Goal: Navigation & Orientation: Find specific page/section

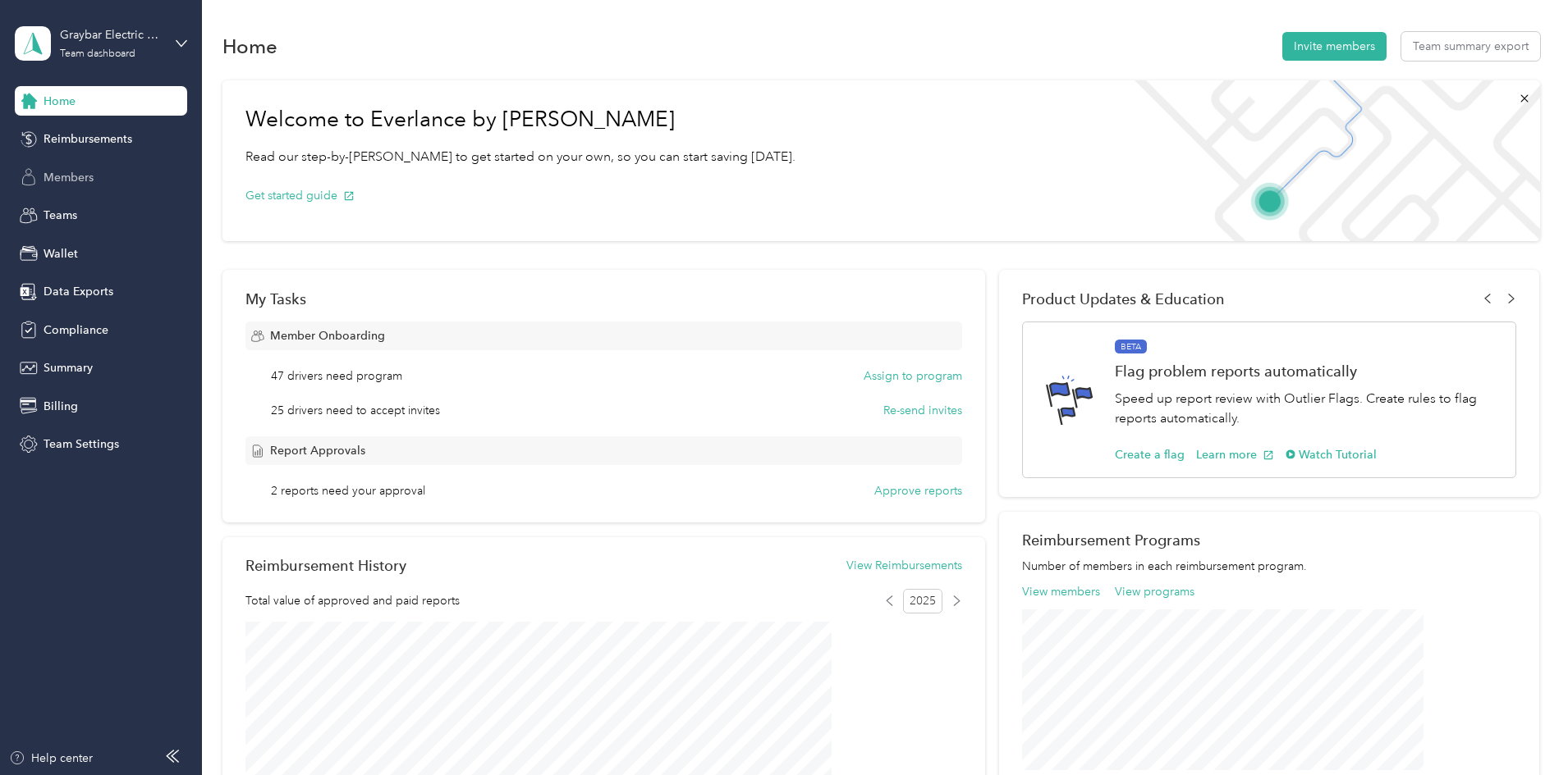
click at [86, 172] on span "Members" at bounding box center [68, 178] width 50 height 17
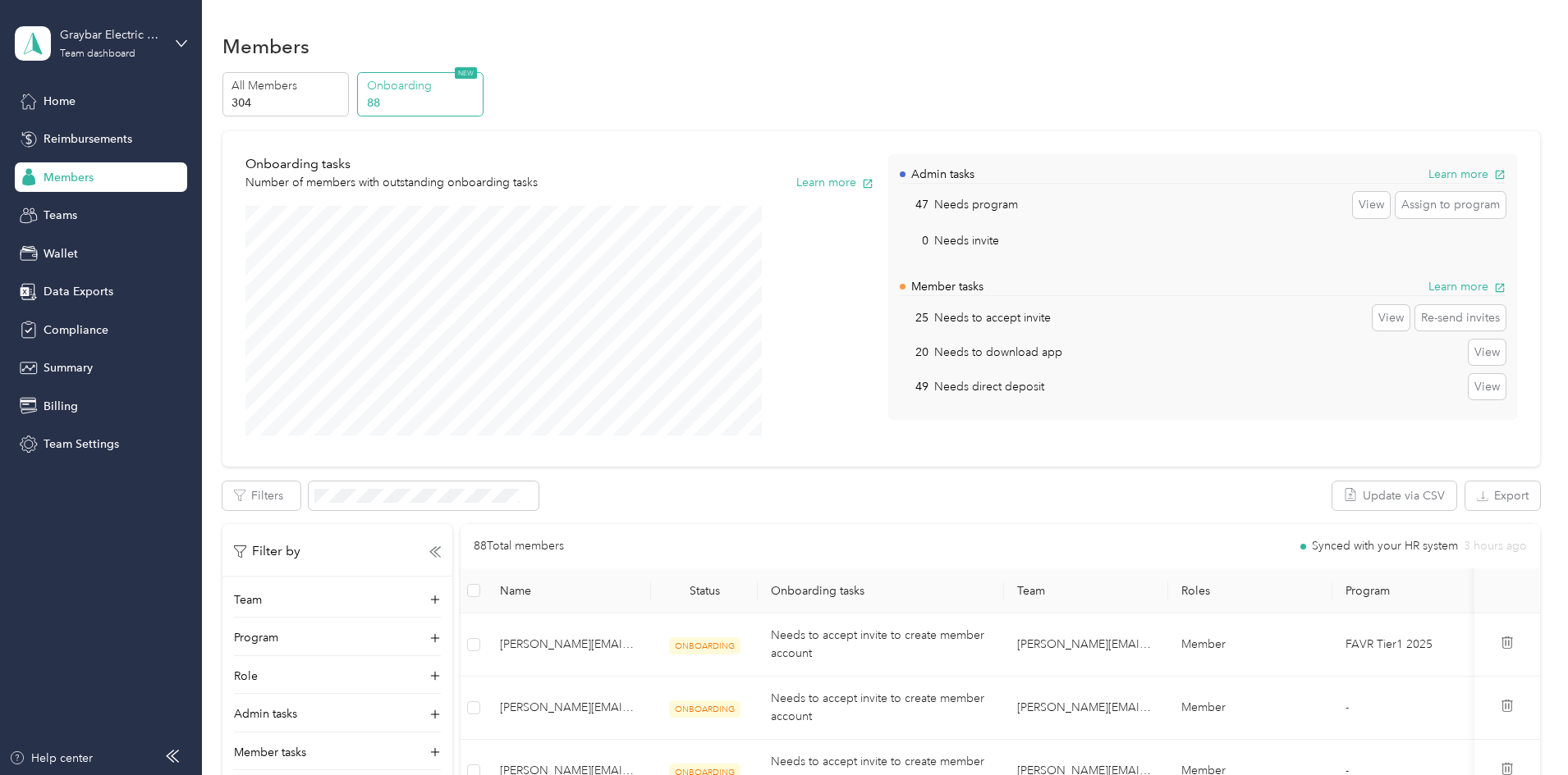
click at [145, 183] on div "Members" at bounding box center [101, 177] width 172 height 29
click at [55, 132] on span "Reimbursements" at bounding box center [87, 139] width 89 height 17
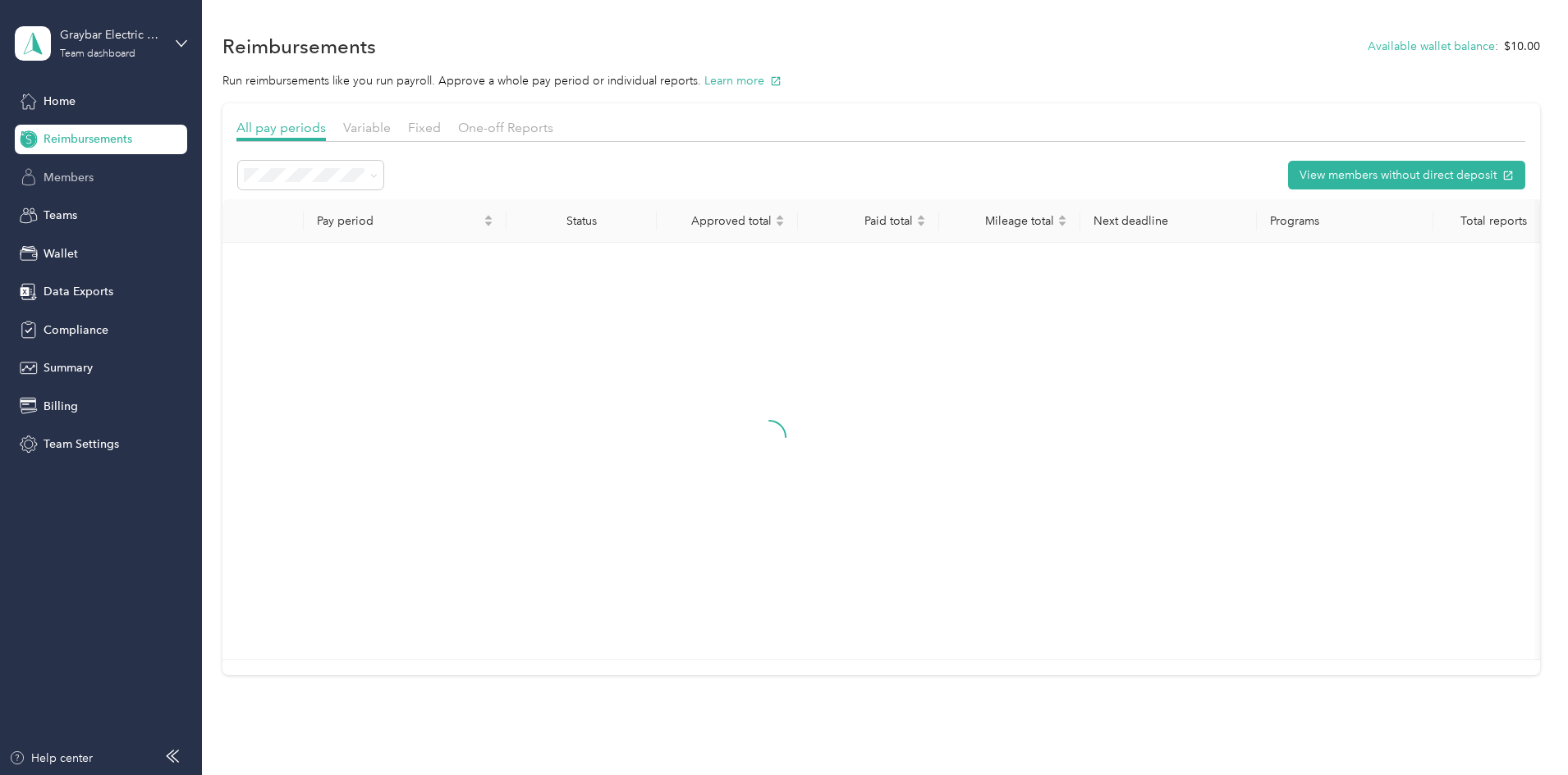
click at [64, 185] on span "Members" at bounding box center [68, 178] width 50 height 17
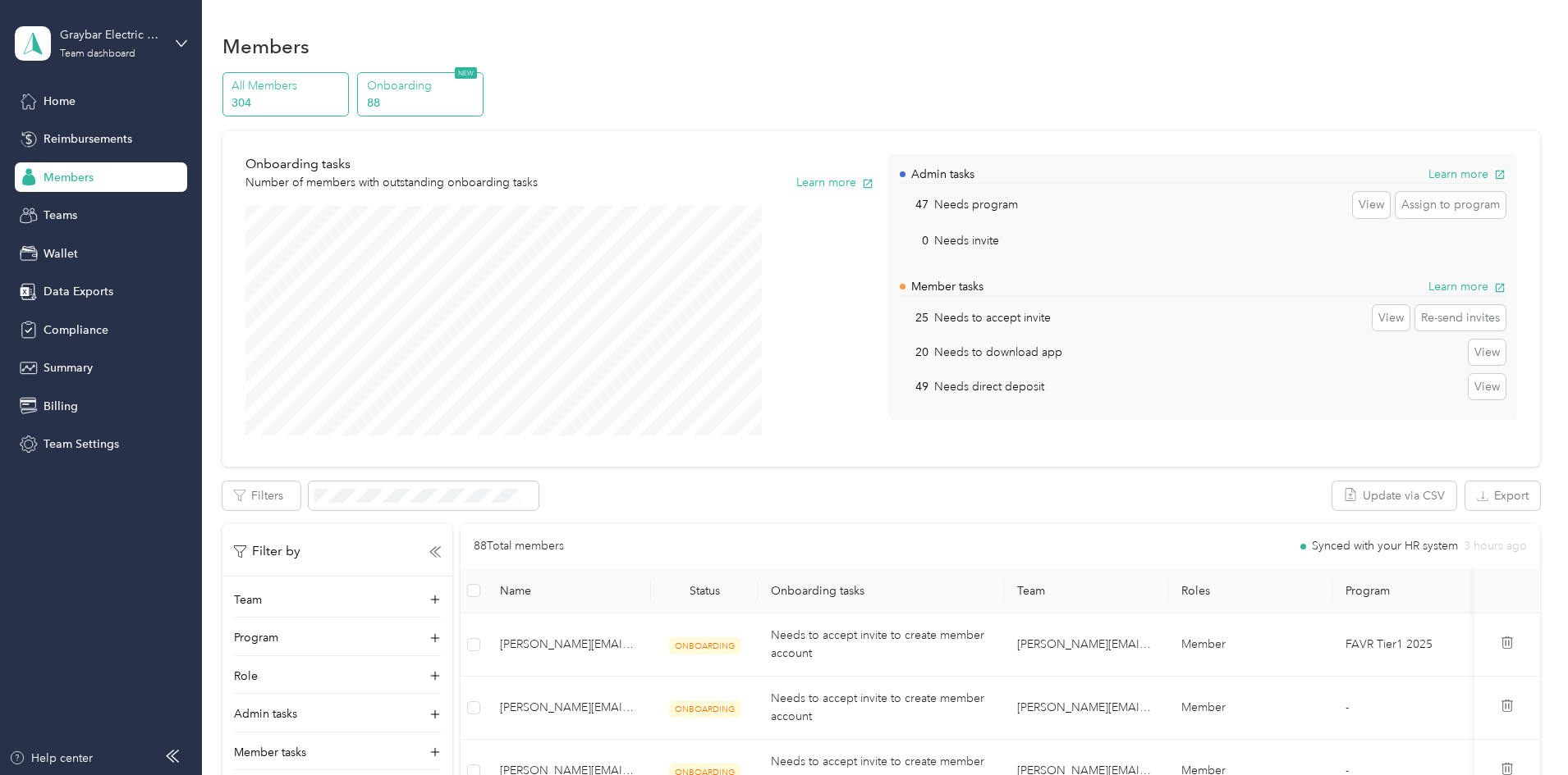
click at [343, 85] on p "All Members" at bounding box center [286, 85] width 111 height 17
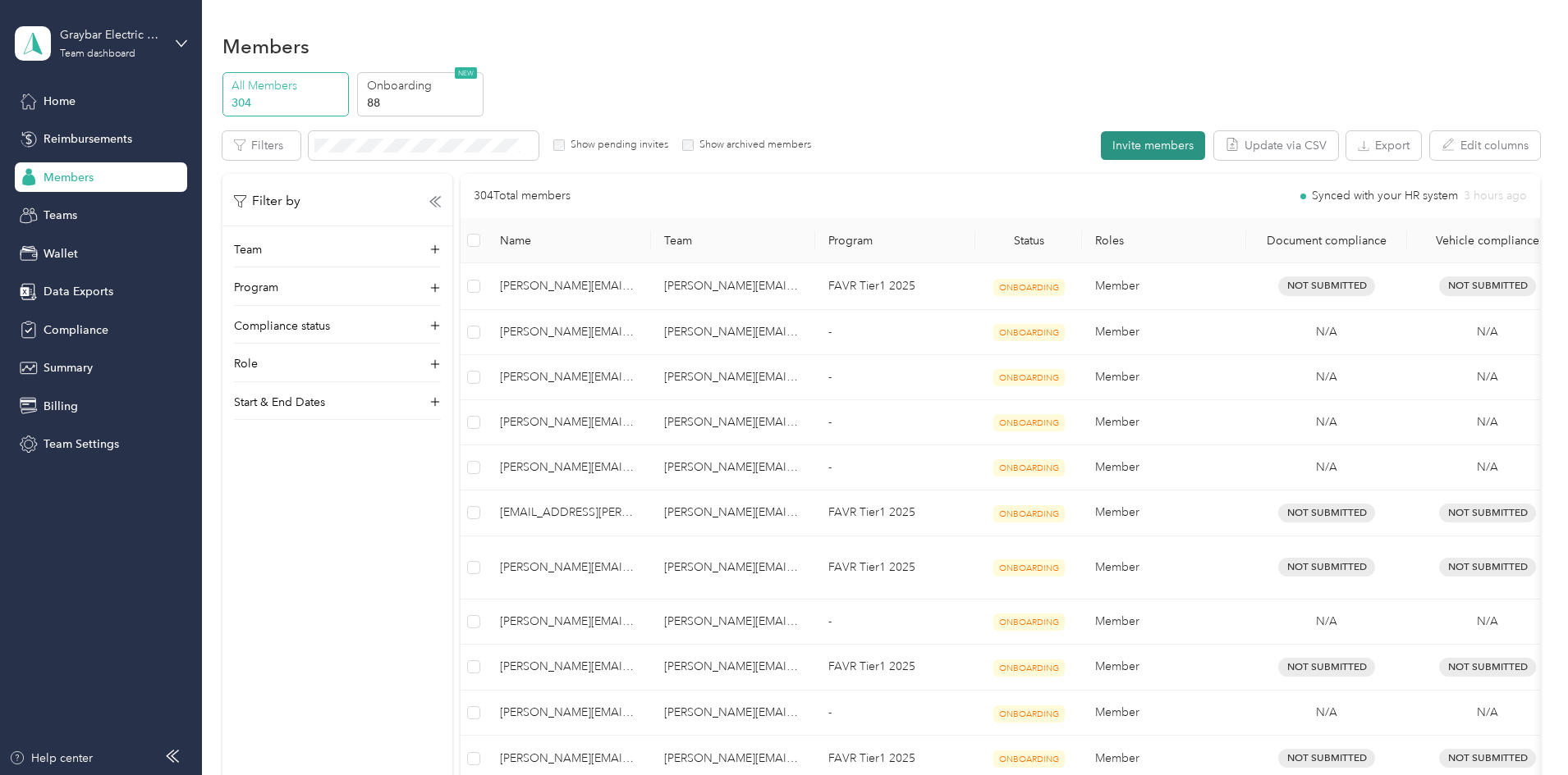
click at [1101, 149] on button "Invite members" at bounding box center [1152, 145] width 104 height 28
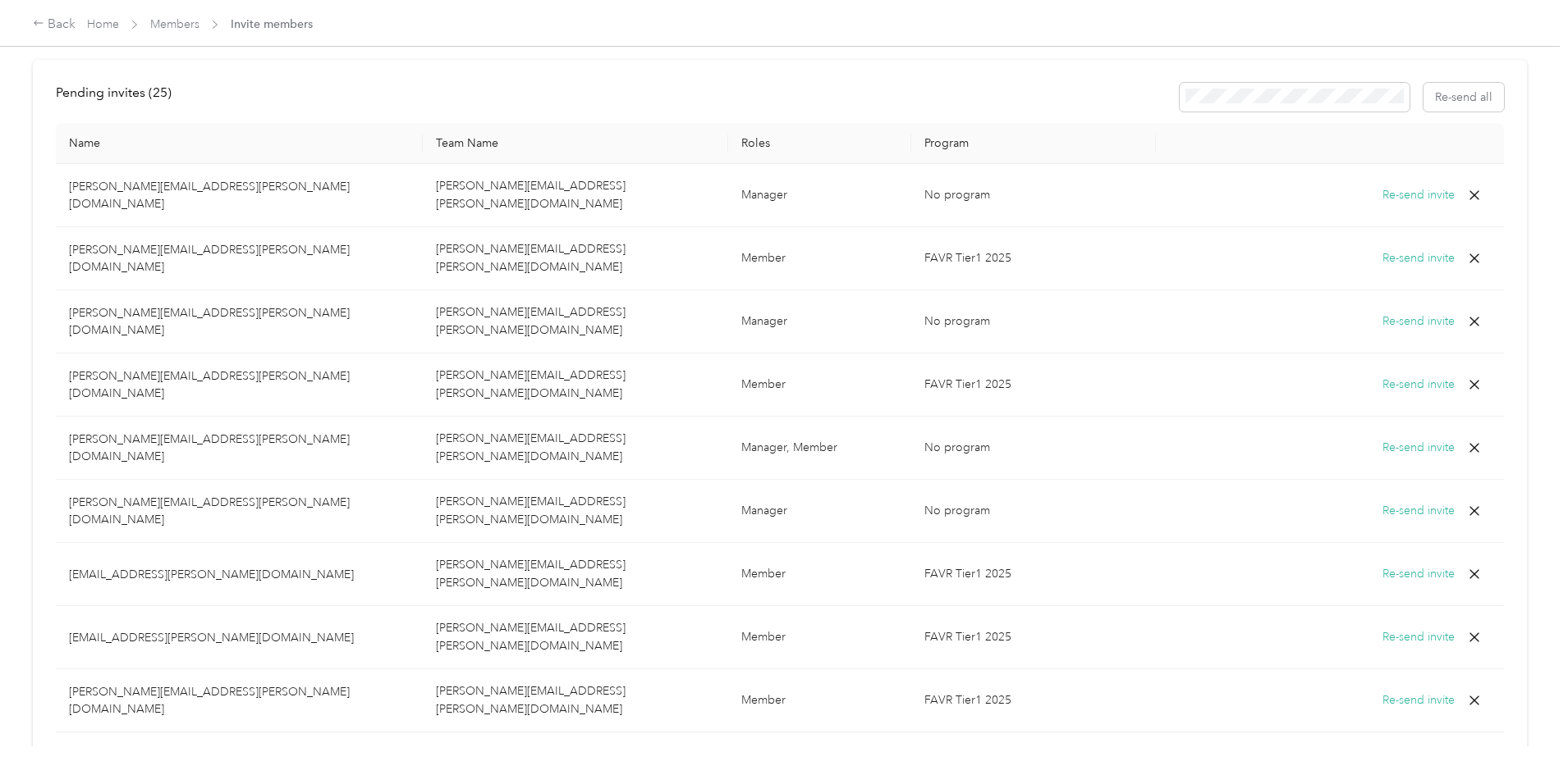
scroll to position [603, 0]
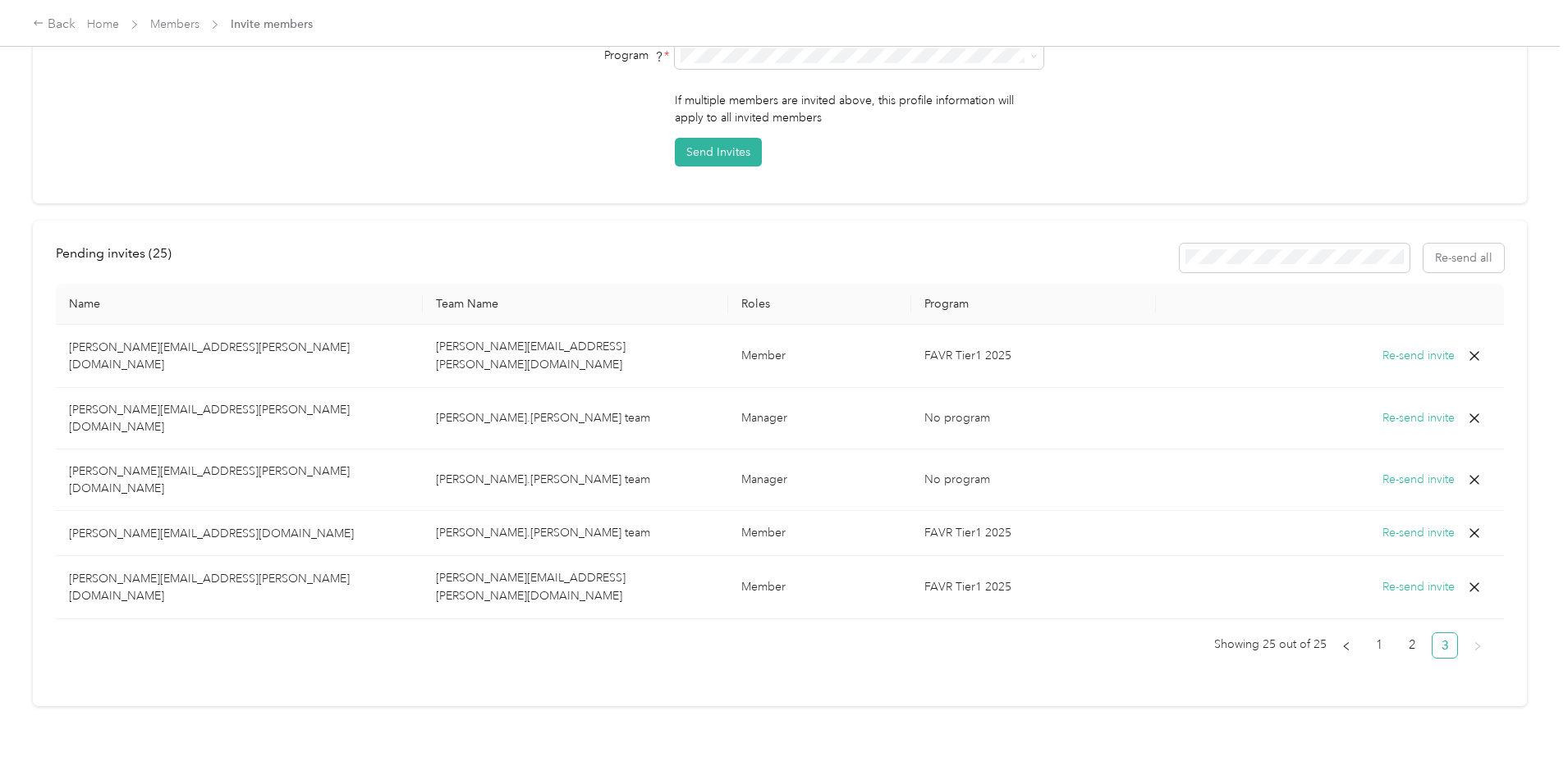
scroll to position [377, 0]
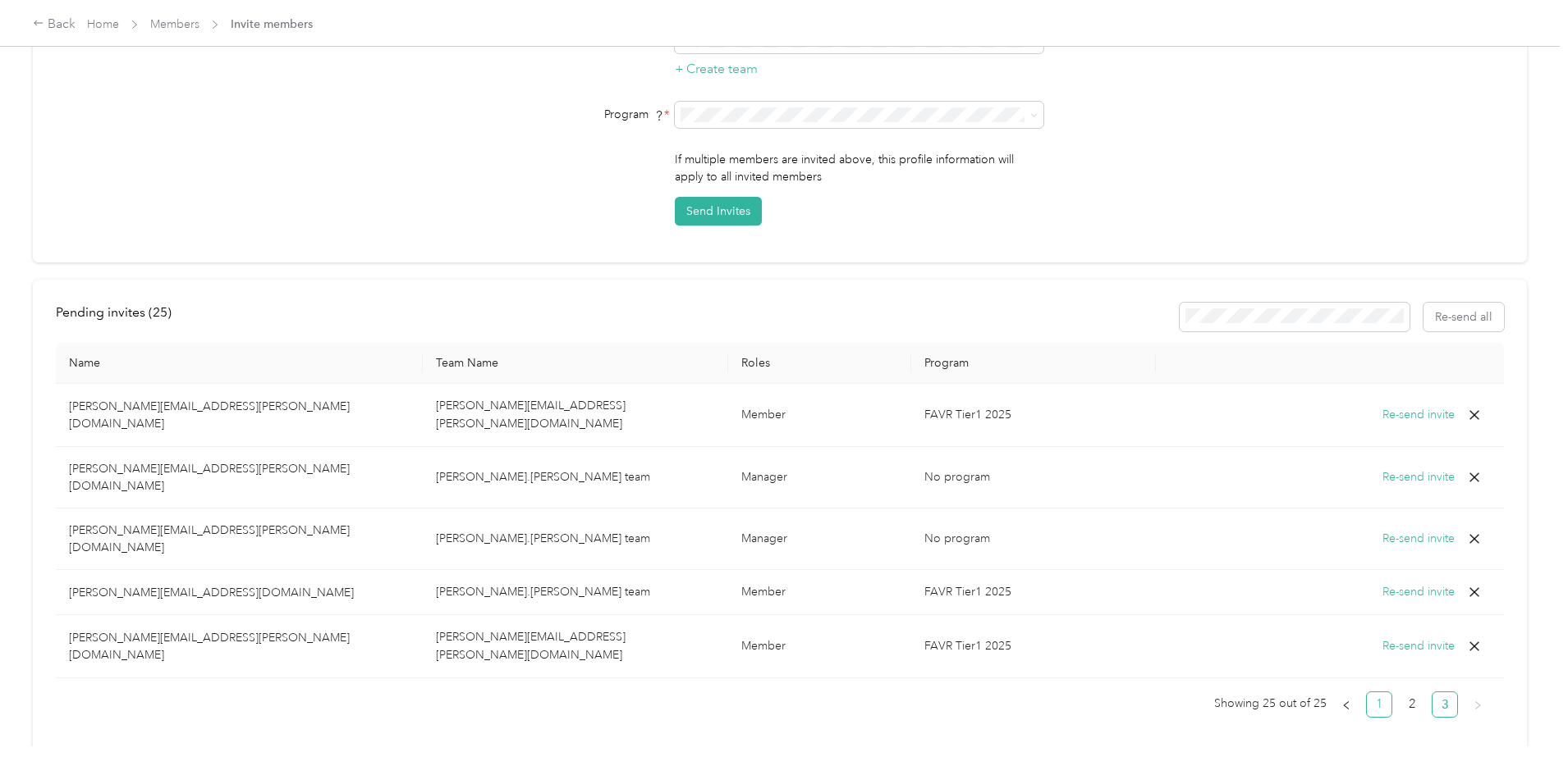
click at [1367, 692] on link "1" at bounding box center [1379, 704] width 25 height 25
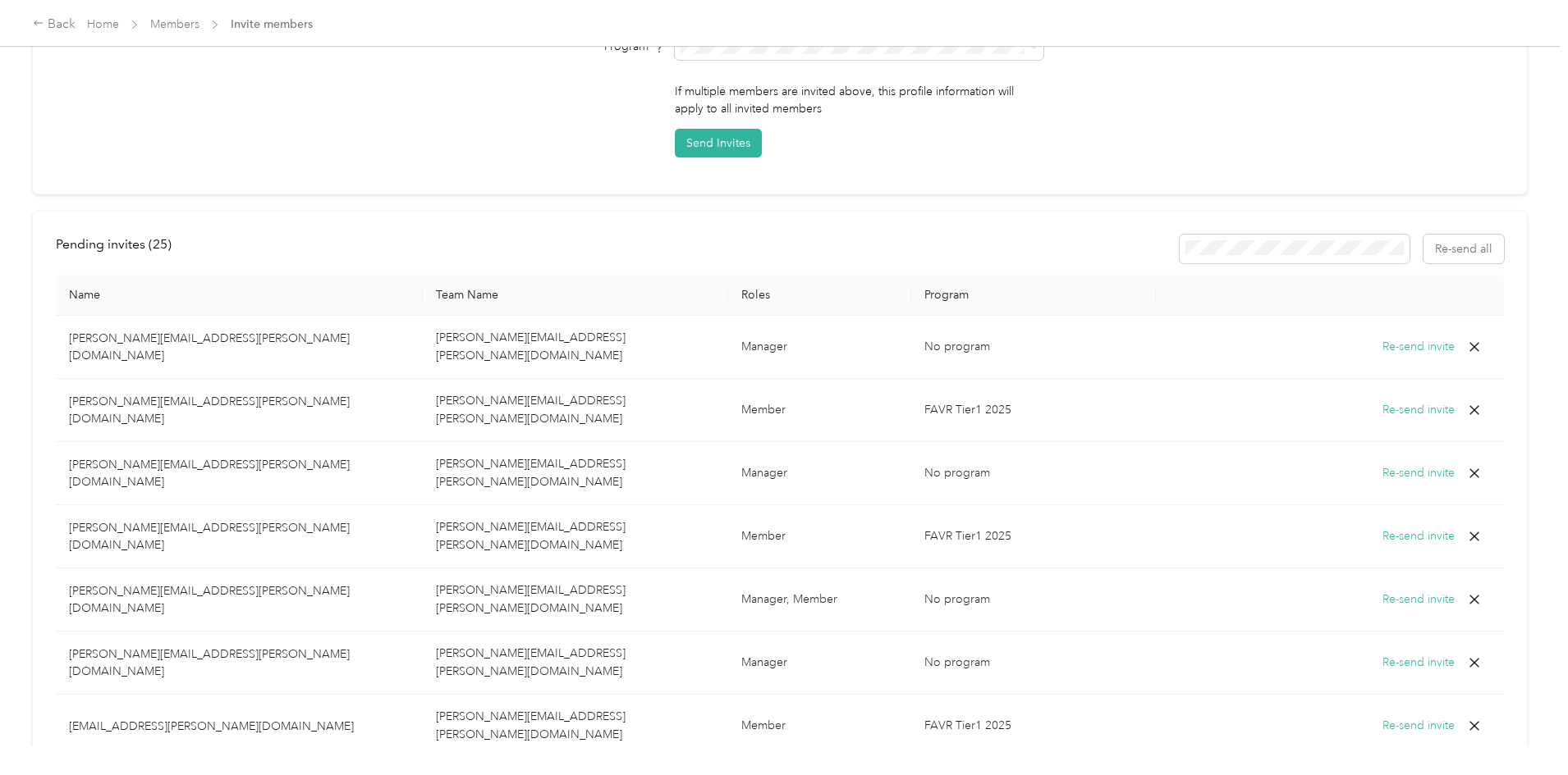
scroll to position [603, 0]
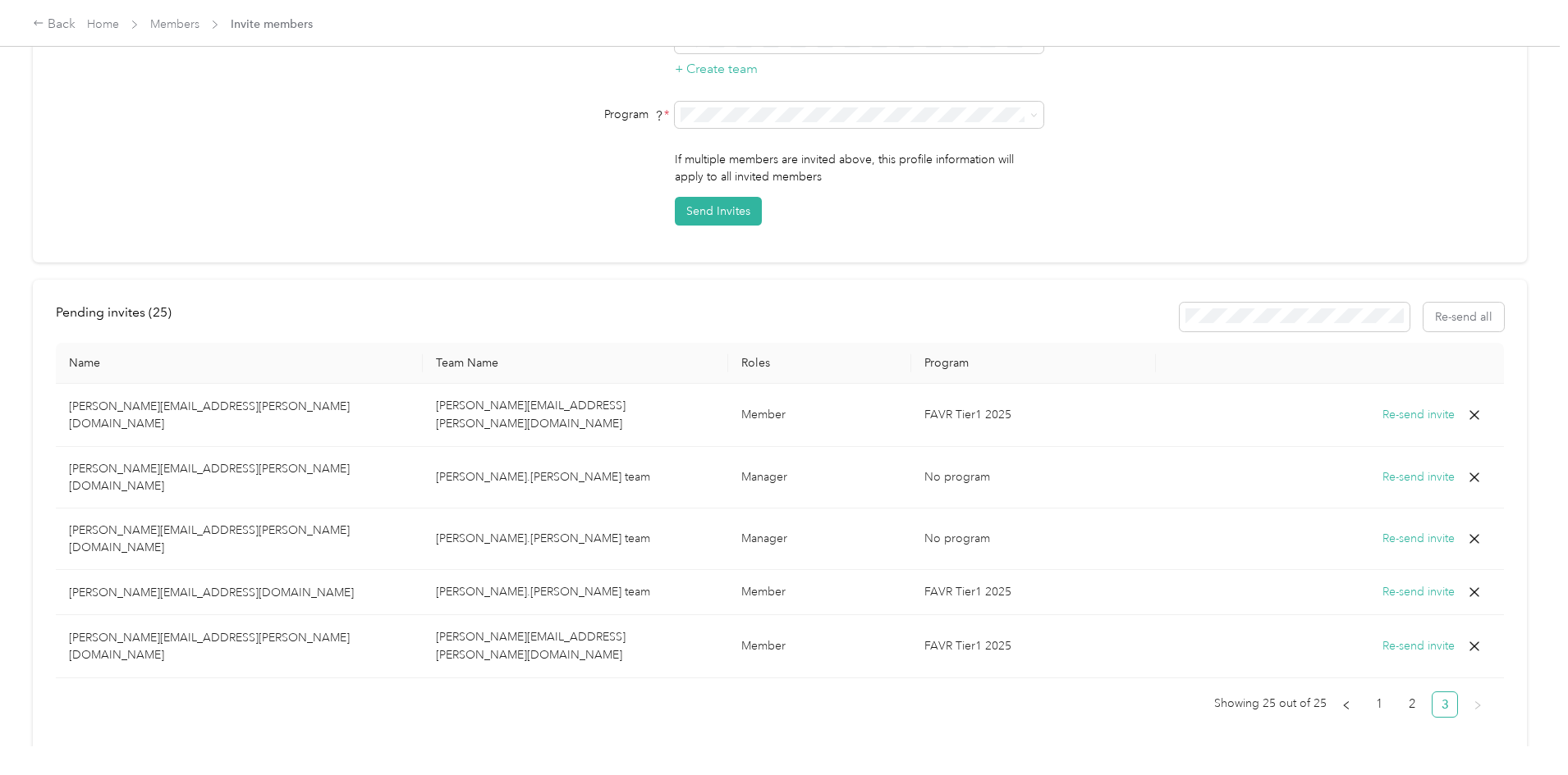
click at [339, 584] on p "[PERSON_NAME][EMAIL_ADDRESS][DOMAIN_NAME]" at bounding box center [239, 593] width 341 height 17
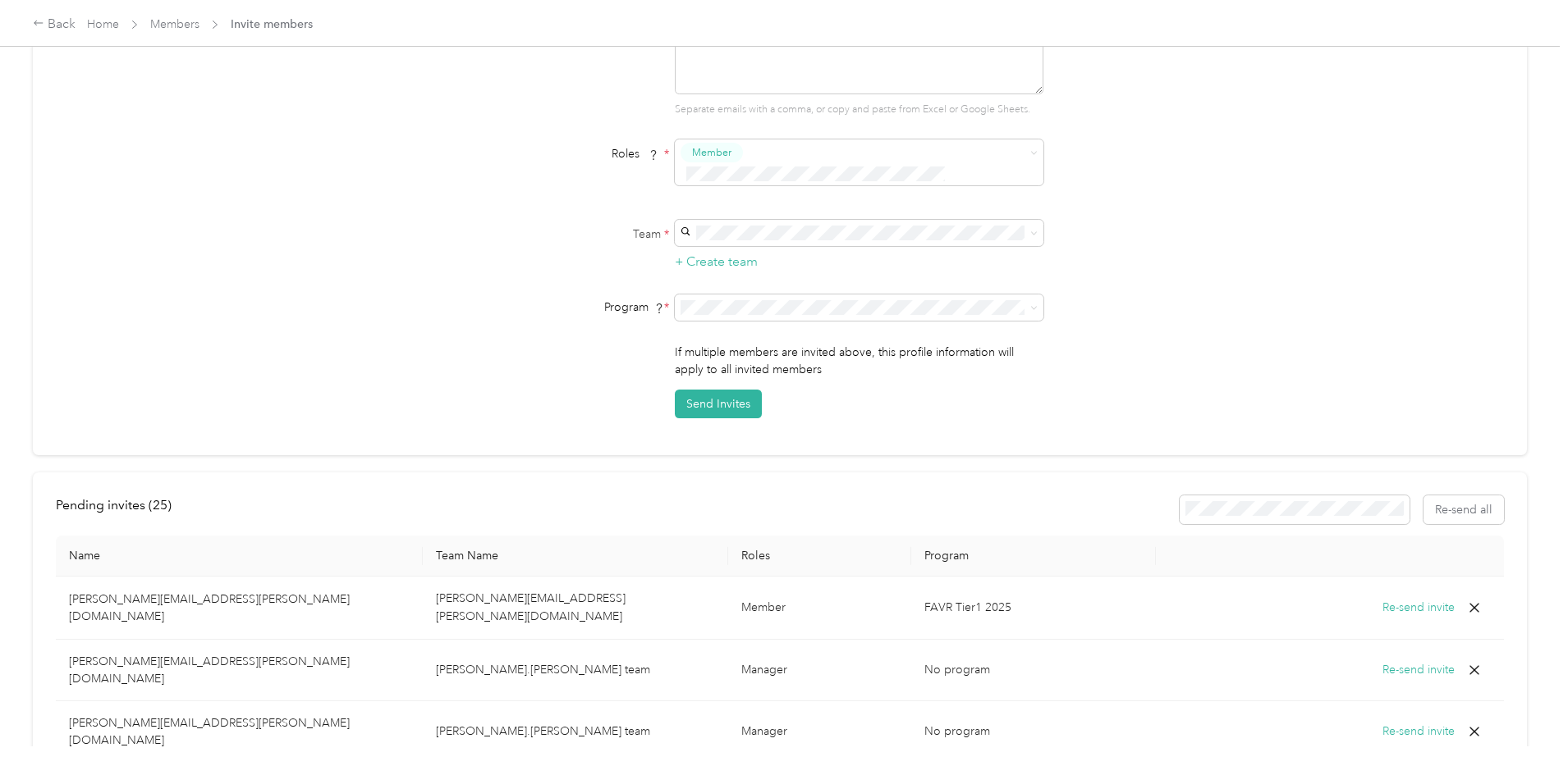
scroll to position [0, 0]
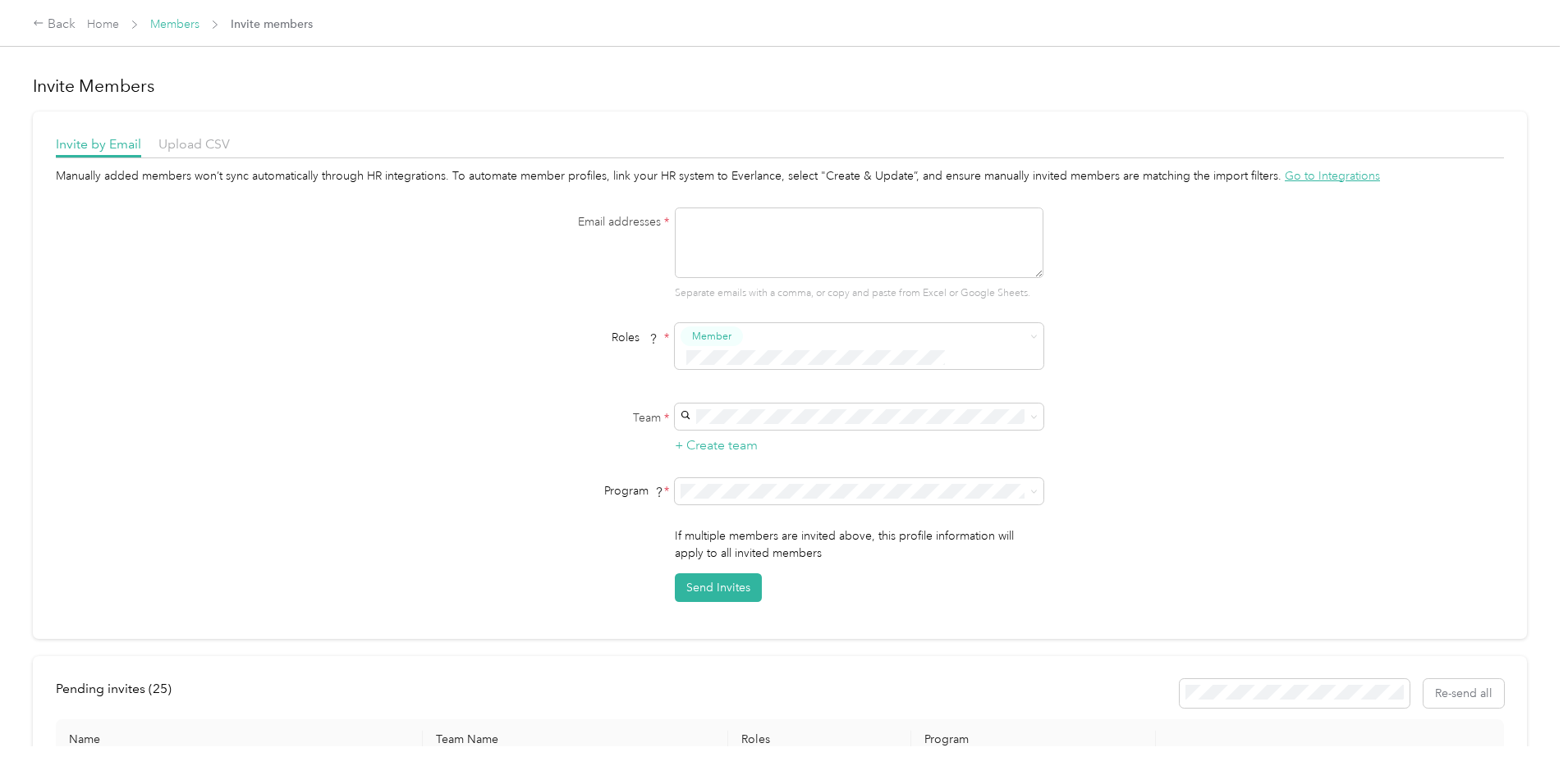
click at [199, 25] on link "Members" at bounding box center [174, 24] width 49 height 14
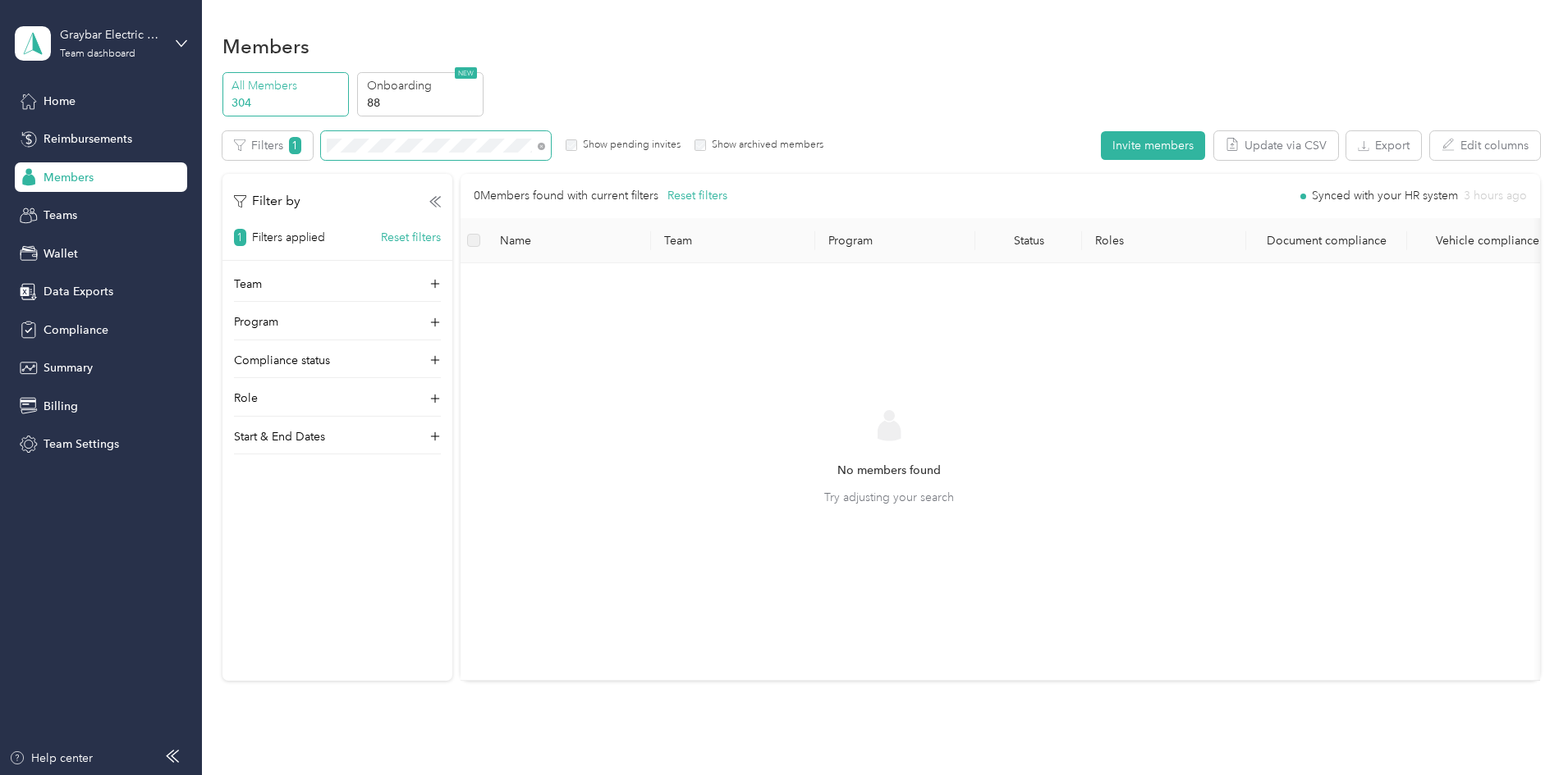
click at [286, 128] on div "All Members 304 Onboarding 88 NEW Edit role Edit team Edit program Export Selec…" at bounding box center [881, 384] width 1318 height 623
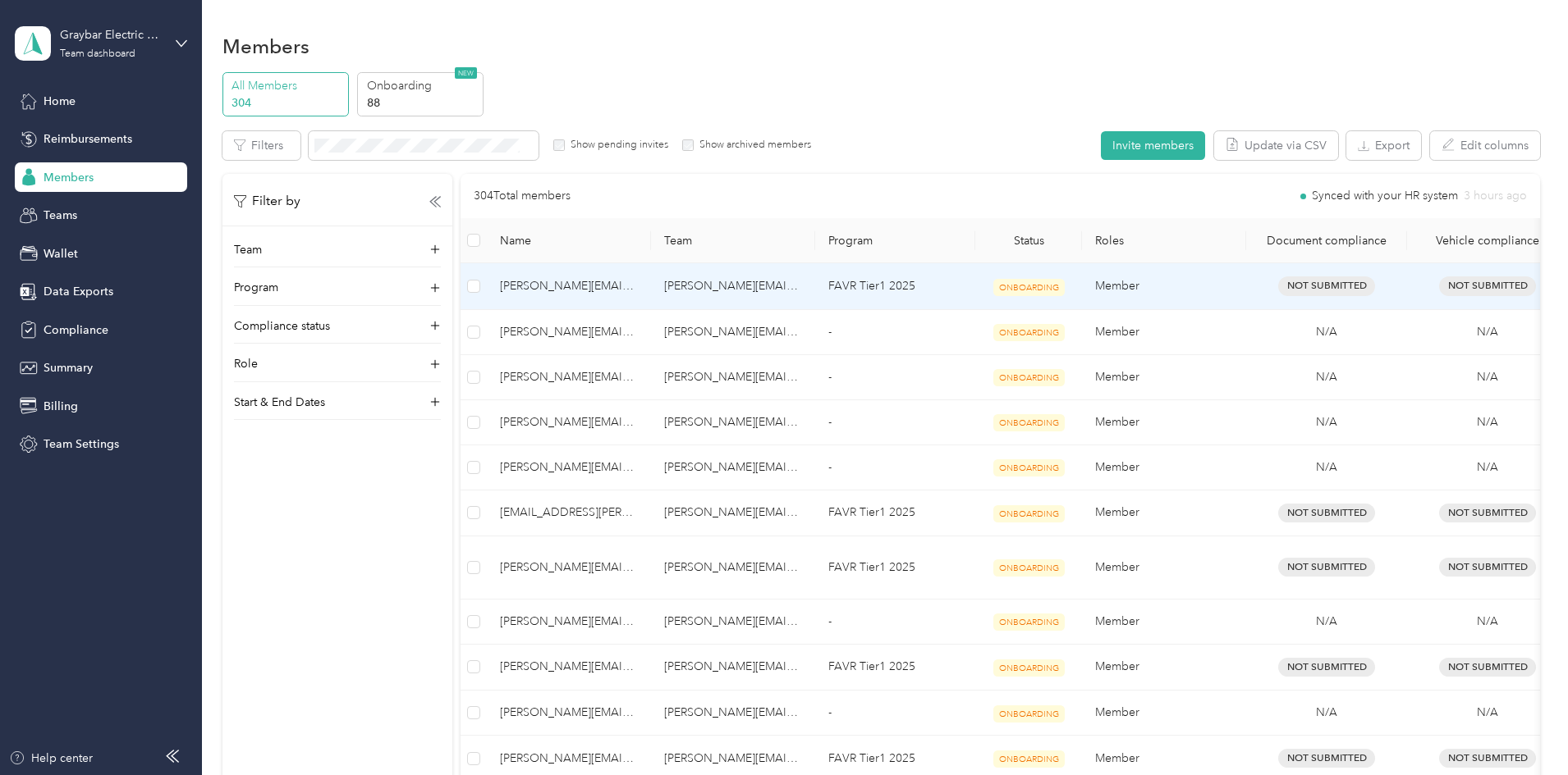
click at [637, 289] on span "[PERSON_NAME][EMAIL_ADDRESS][DOMAIN_NAME]" at bounding box center [569, 286] width 138 height 18
click at [637, 280] on span "[PERSON_NAME][EMAIL_ADDRESS][DOMAIN_NAME]" at bounding box center [569, 286] width 138 height 18
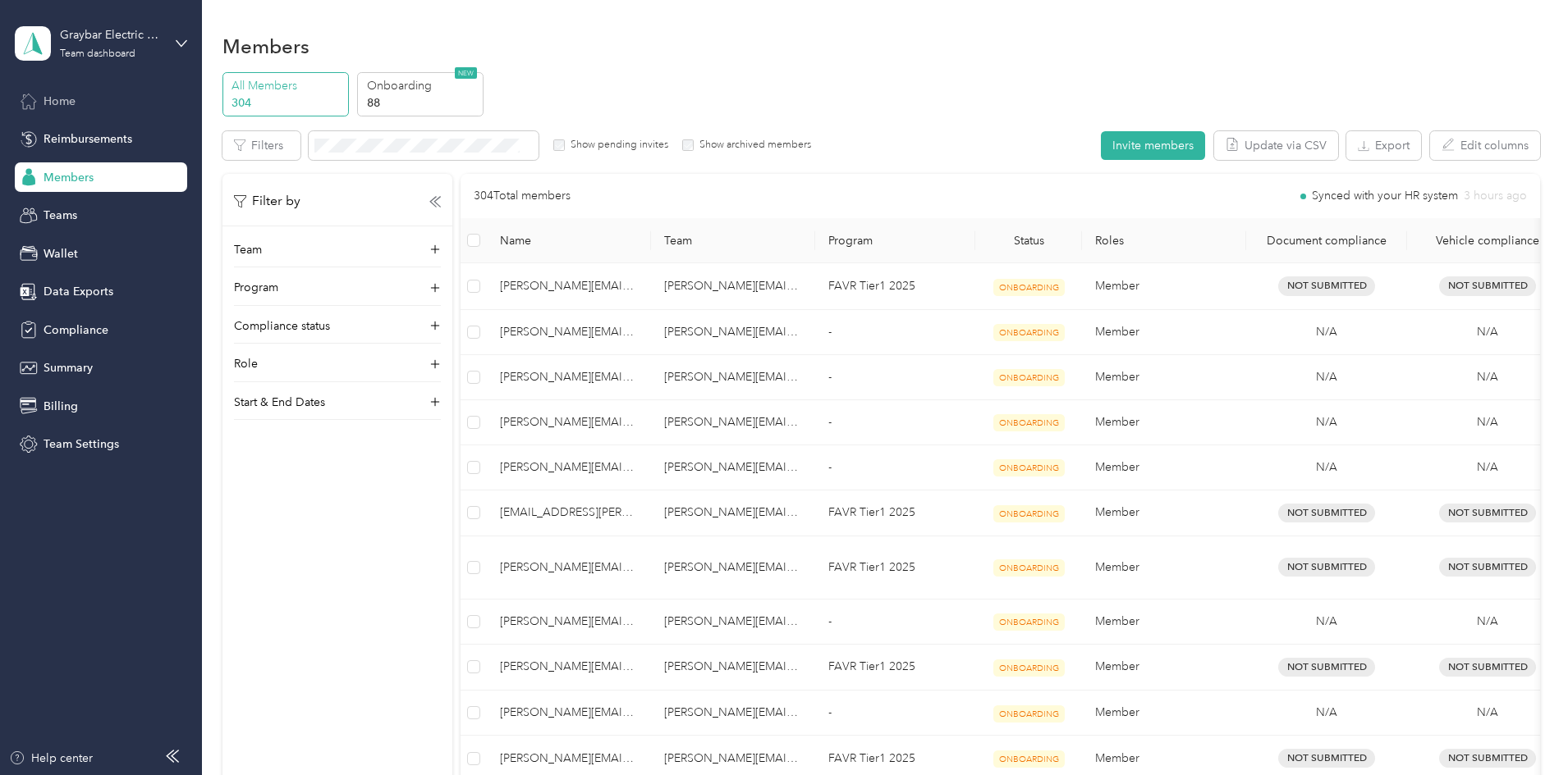
click at [122, 108] on div "Home" at bounding box center [101, 101] width 172 height 29
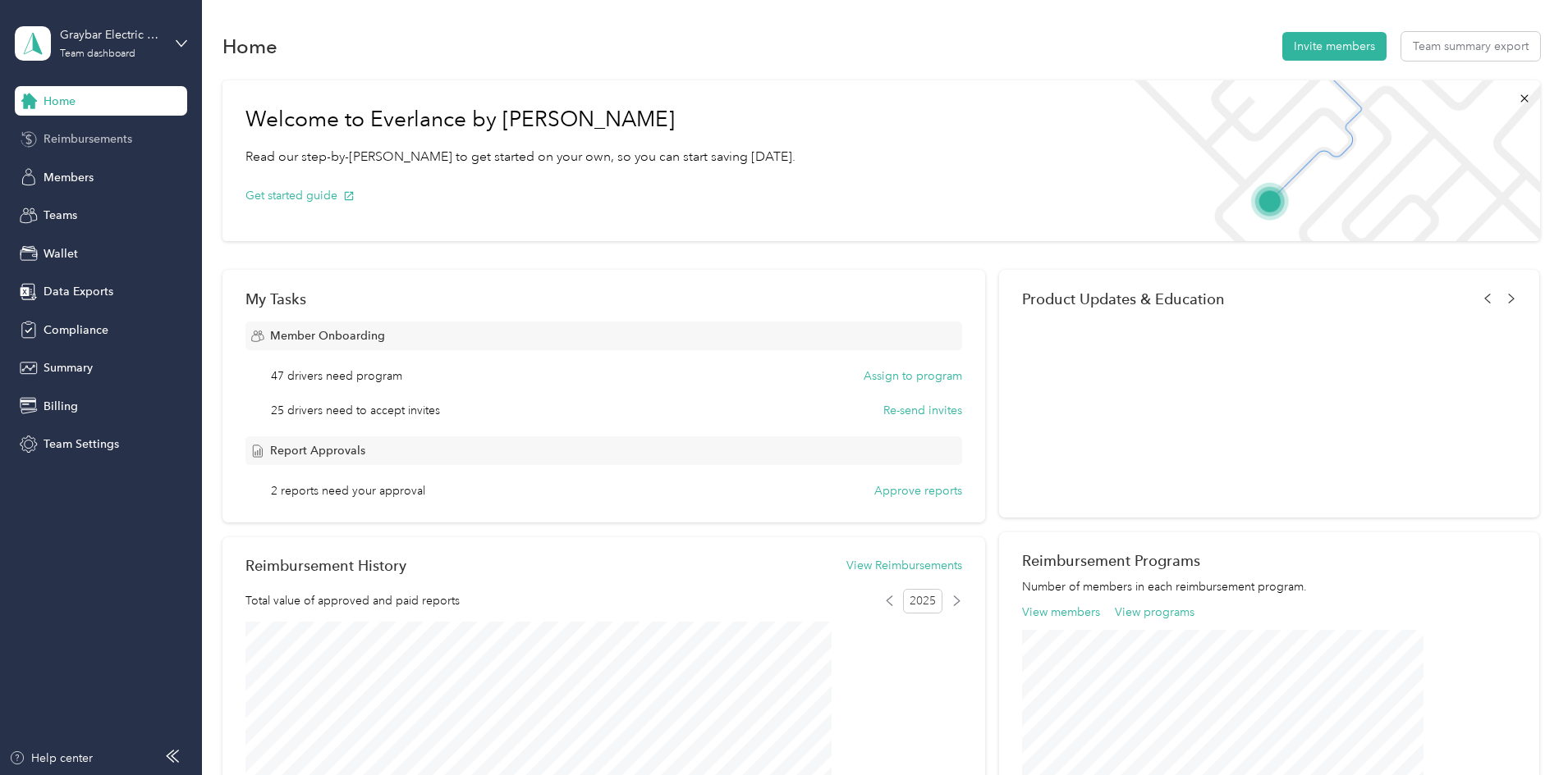
click at [128, 128] on div "Reimbursements" at bounding box center [101, 140] width 172 height 29
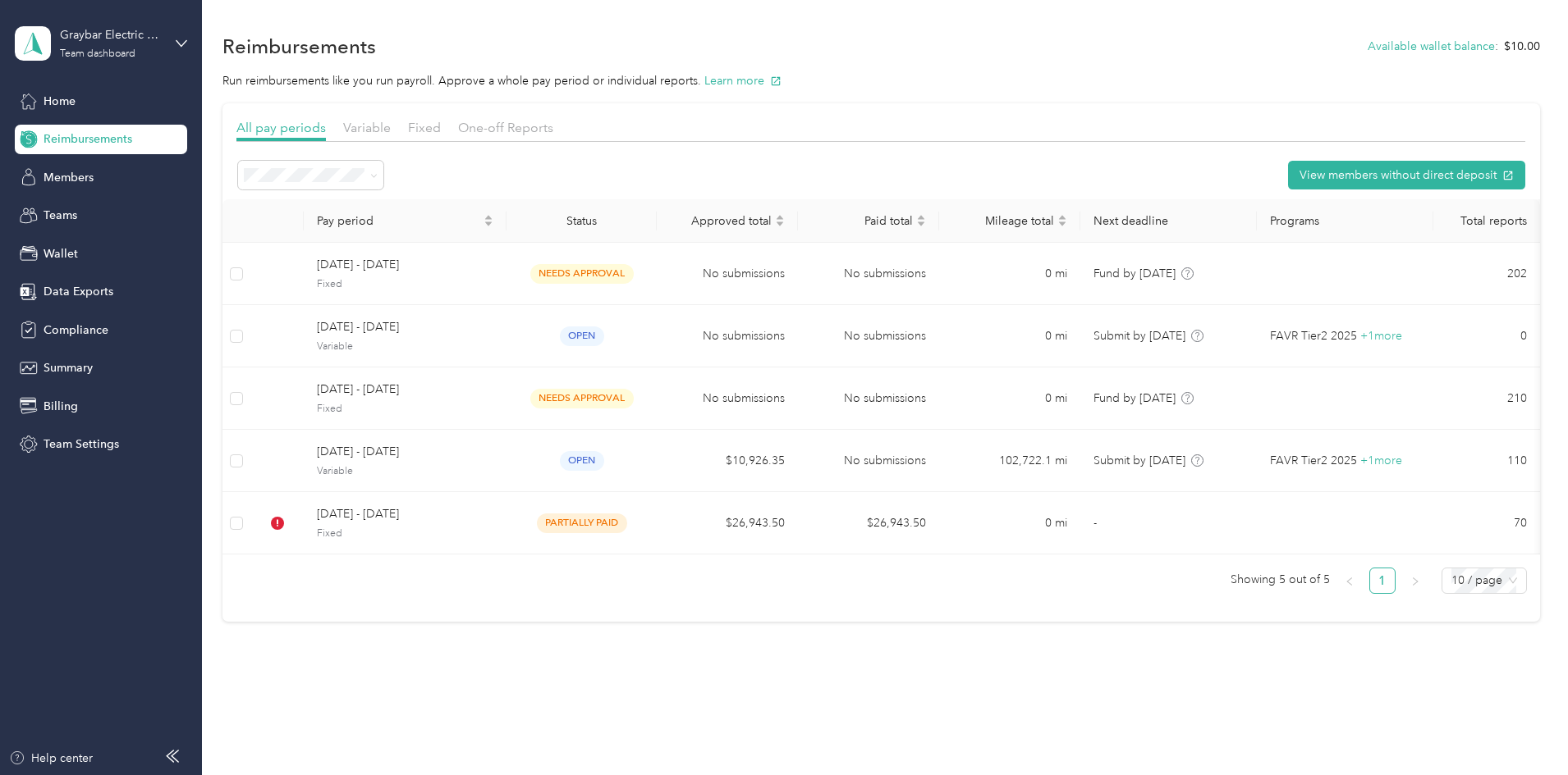
click at [497, 184] on div "View members without direct deposit" at bounding box center [881, 175] width 1289 height 32
click at [378, 178] on span at bounding box center [371, 175] width 13 height 17
click at [378, 178] on icon at bounding box center [373, 176] width 8 height 8
click at [441, 205] on div "All periods" at bounding box center [421, 205] width 122 height 17
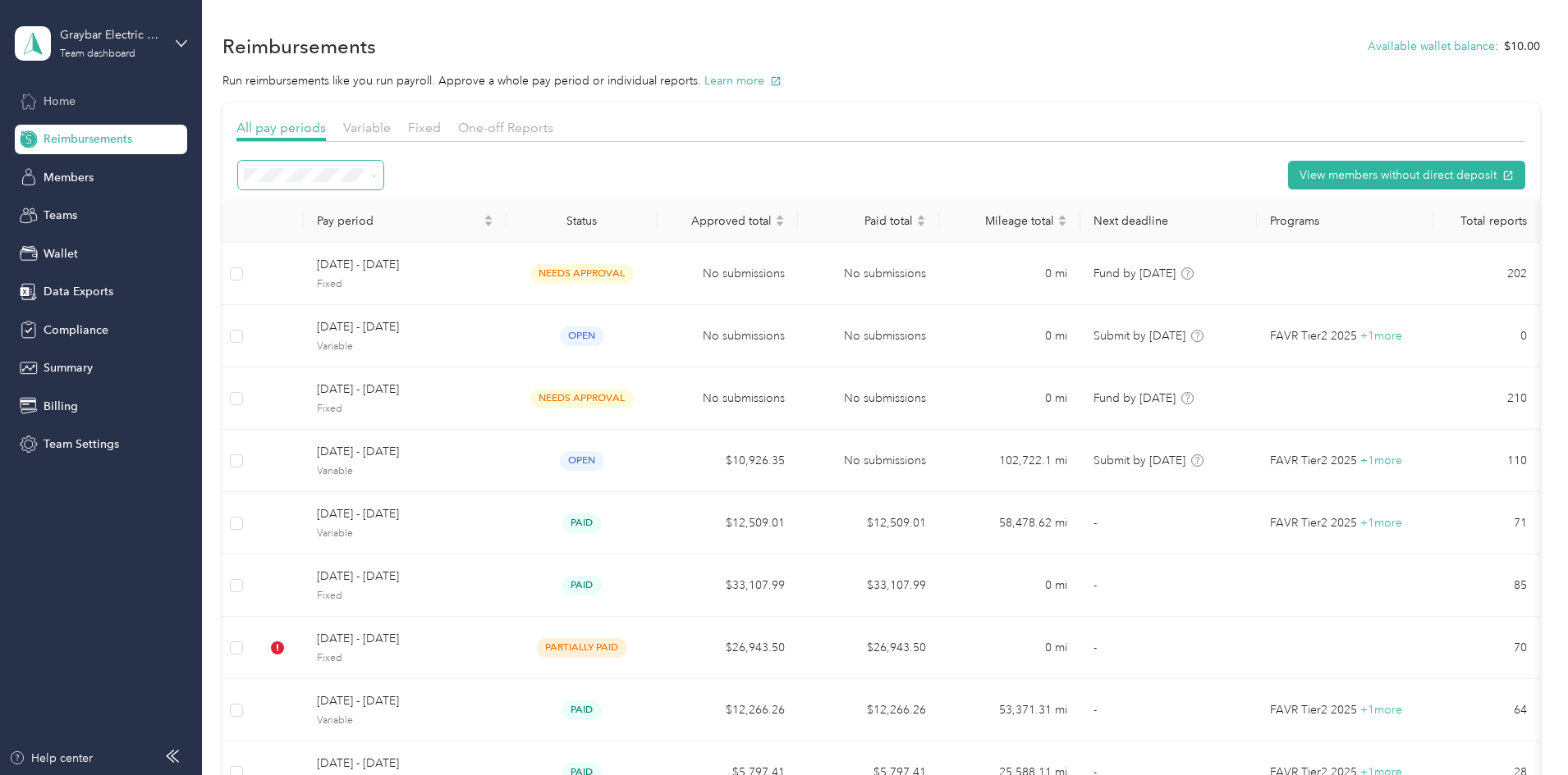
click at [60, 96] on span "Home" at bounding box center [59, 102] width 32 height 17
